Goal: Task Accomplishment & Management: Manage account settings

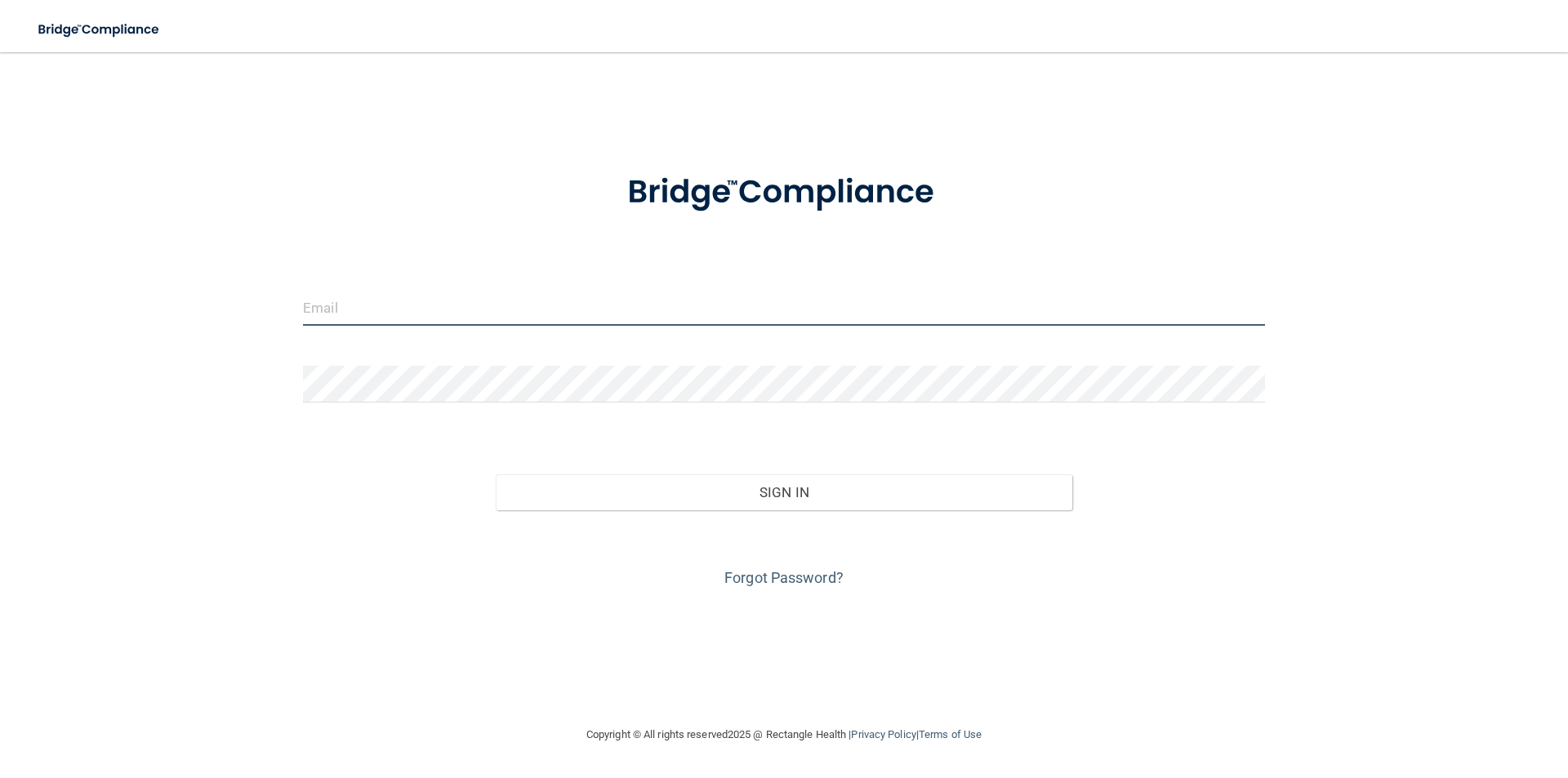
click at [353, 319] on input "email" at bounding box center [784, 307] width 962 height 37
type input "[EMAIL_ADDRESS][DOMAIN_NAME]"
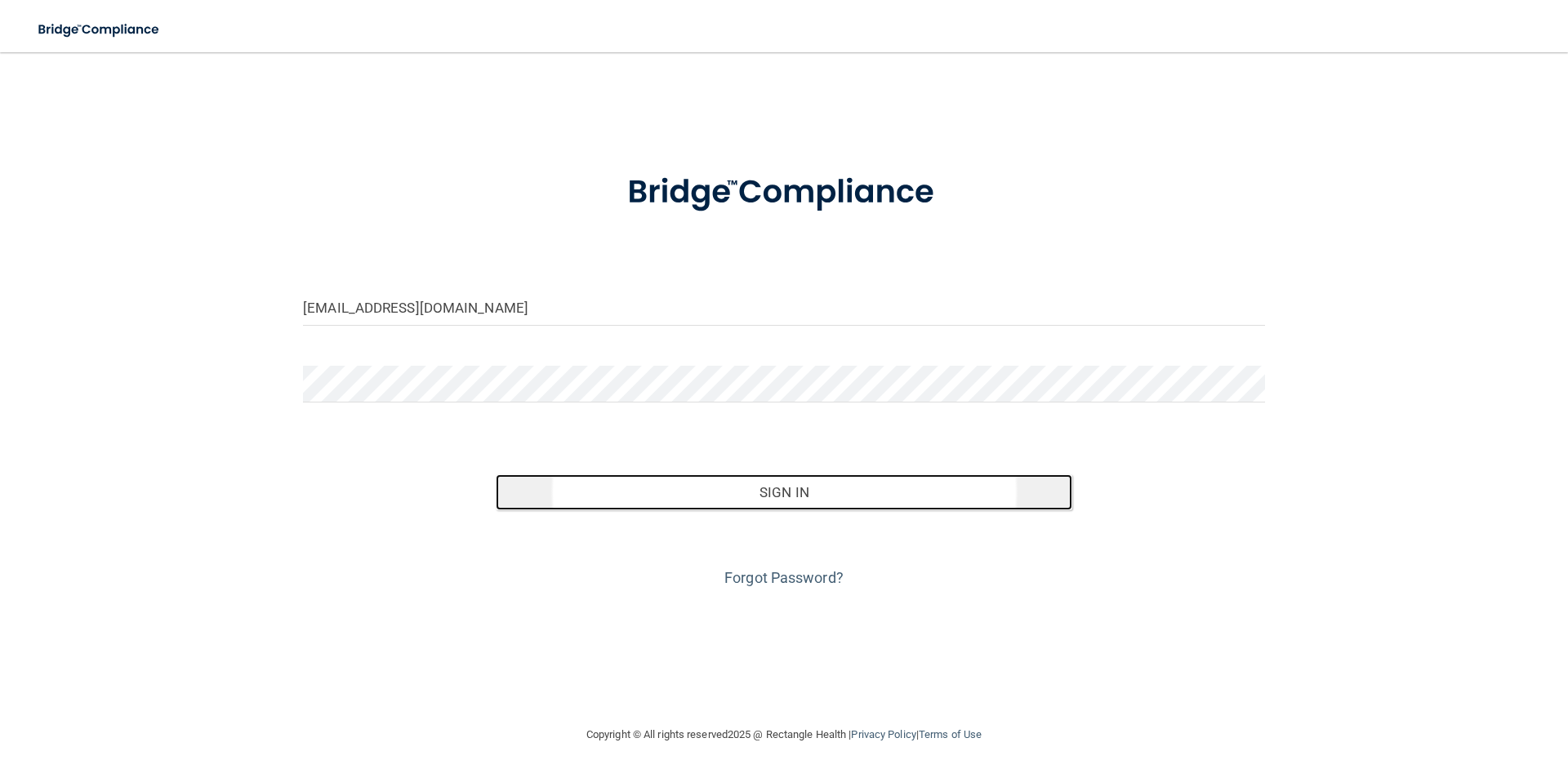
click at [633, 492] on button "Sign In" at bounding box center [784, 493] width 577 height 36
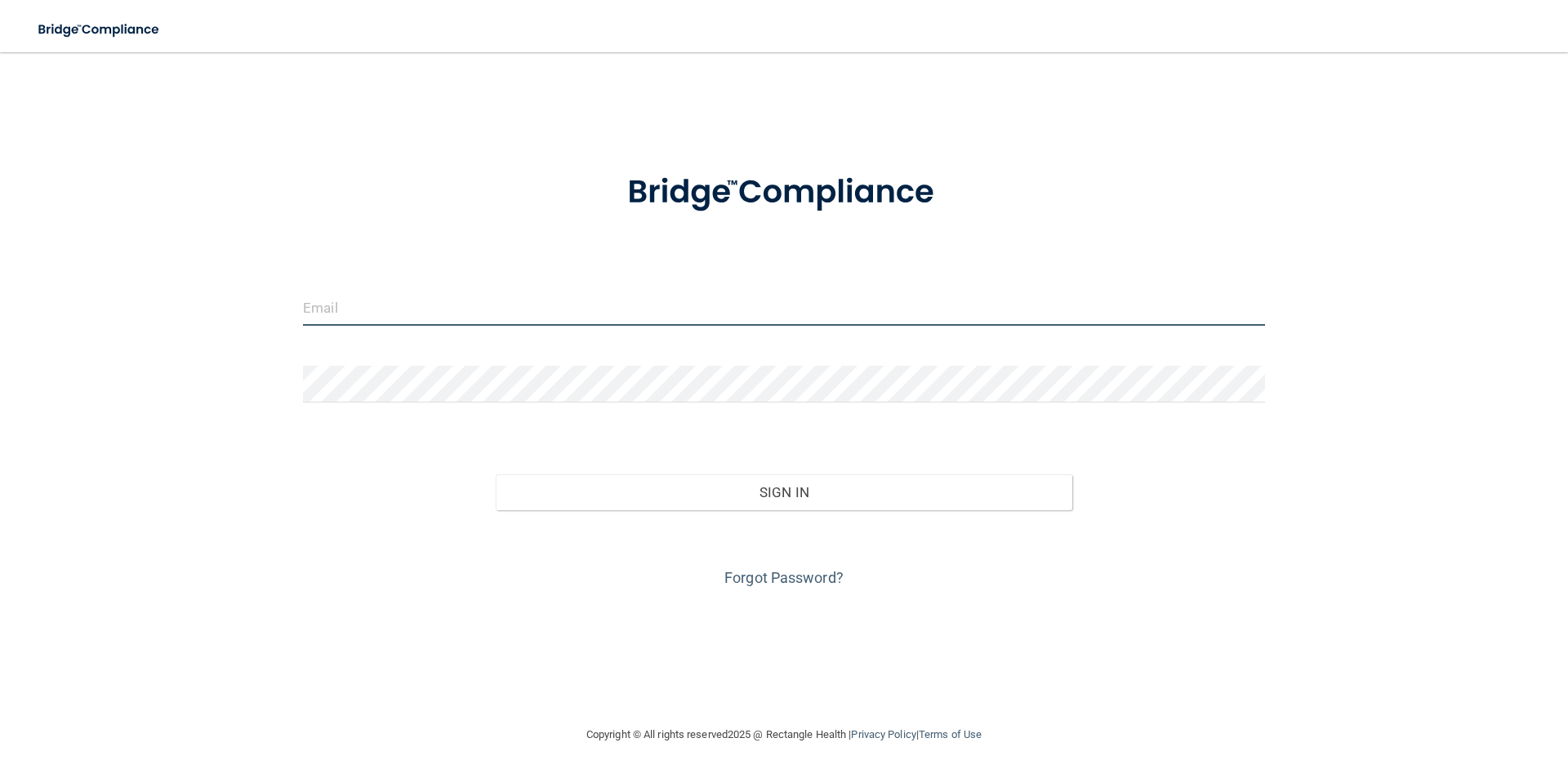
click at [400, 312] on input "email" at bounding box center [784, 307] width 962 height 37
type input "[EMAIL_ADDRESS][DOMAIN_NAME]"
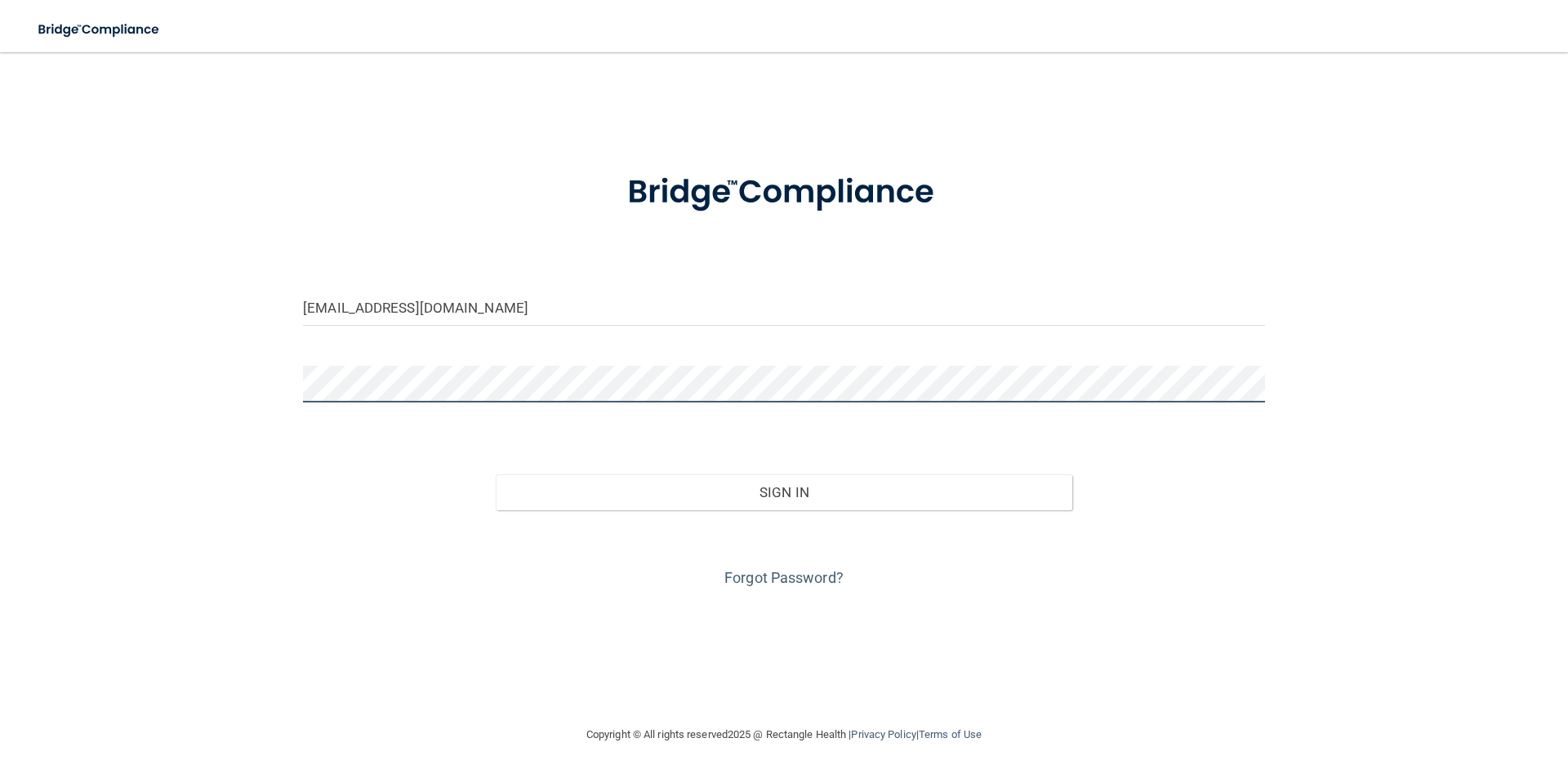
click at [495, 475] on button "Sign In" at bounding box center [784, 493] width 577 height 36
